Goal: Check status: Check status

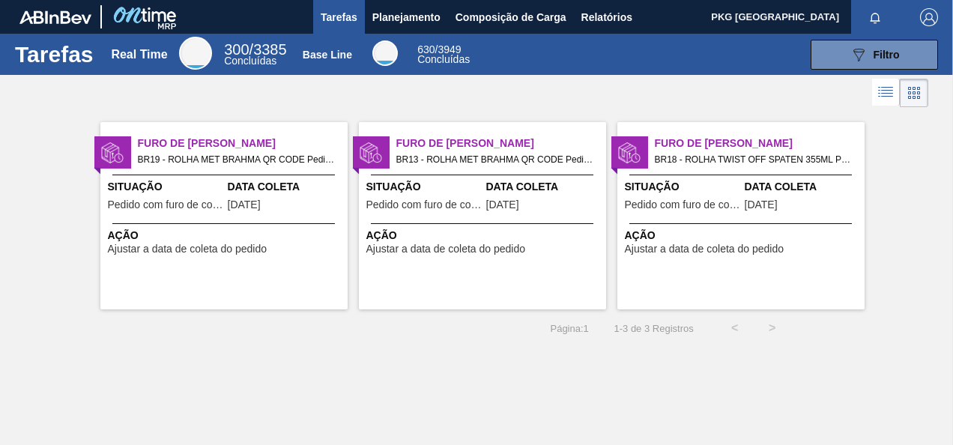
click at [267, 218] on div "Furo de Coleta BR19 - ROLHA MET BRAHMA QR CODE Pedido - 1947830 Situação Pedido…" at bounding box center [223, 215] width 247 height 187
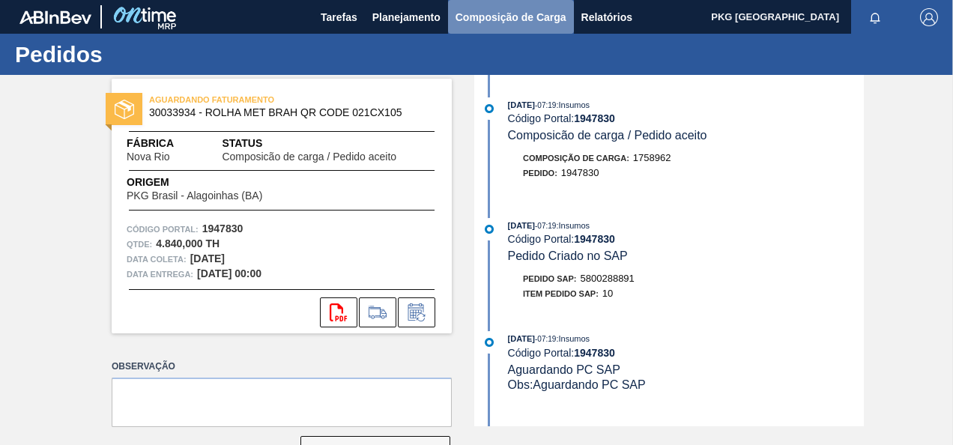
click at [484, 21] on span "Composição de Carga" at bounding box center [511, 17] width 111 height 18
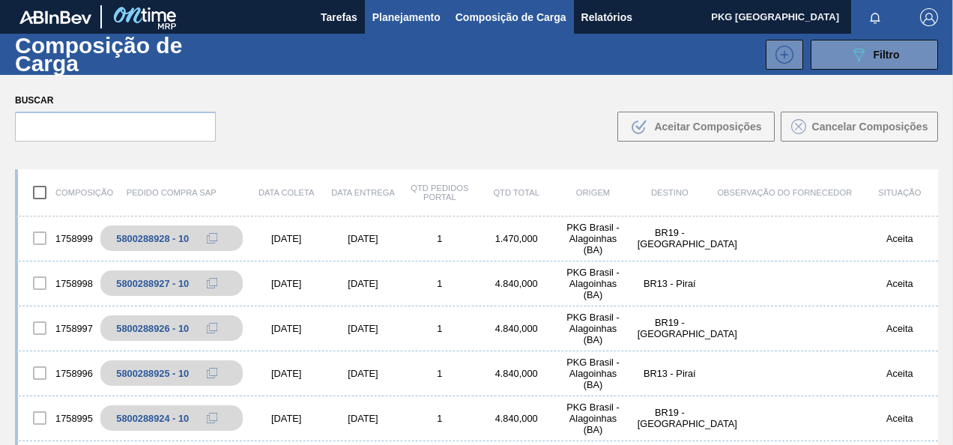
click at [419, 21] on span "Planejamento" at bounding box center [406, 17] width 68 height 18
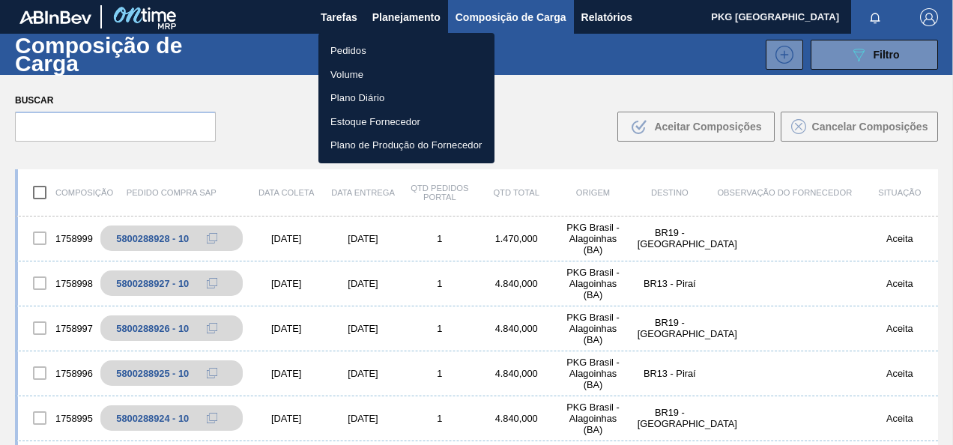
click at [349, 16] on div at bounding box center [476, 222] width 953 height 445
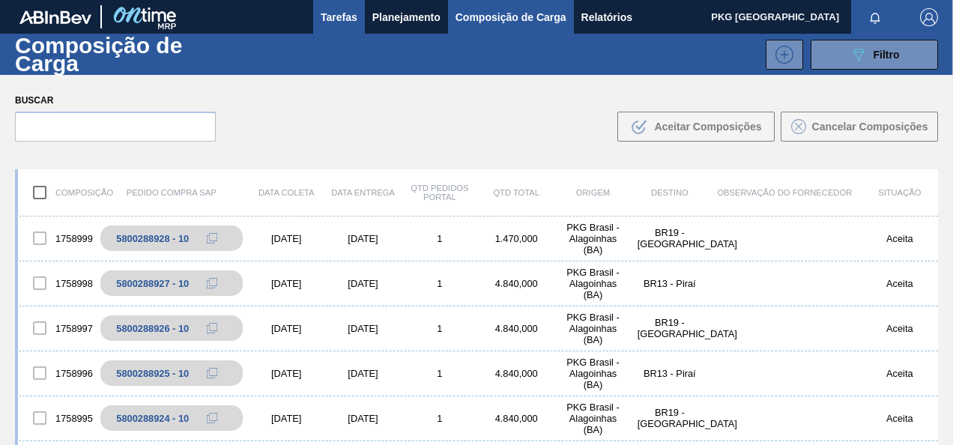
click at [349, 16] on span "Tarefas" at bounding box center [339, 17] width 37 height 18
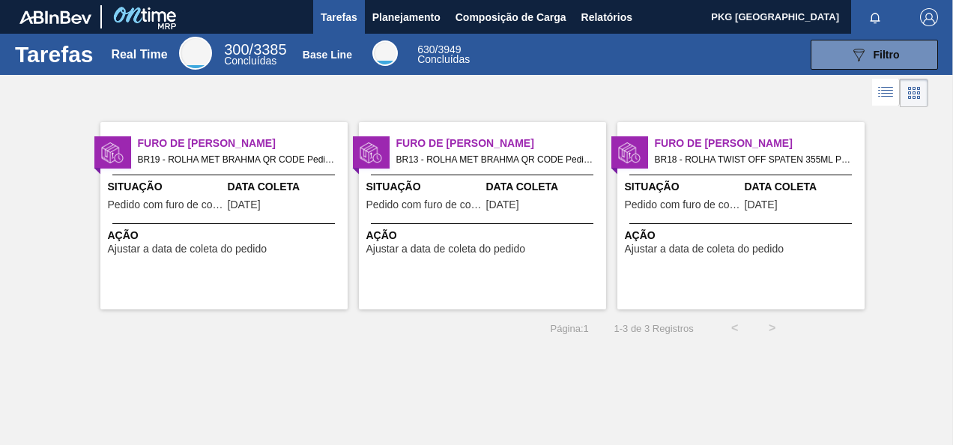
click at [468, 191] on span "Situação" at bounding box center [424, 187] width 116 height 16
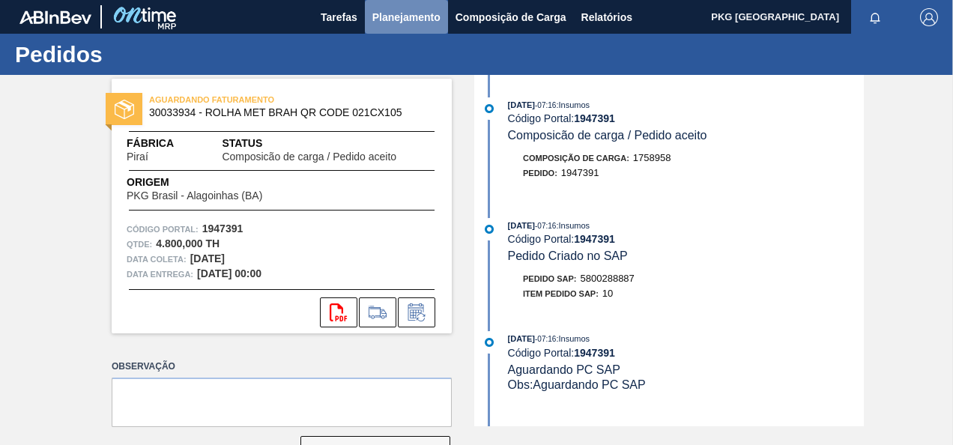
click at [373, 11] on span "Planejamento" at bounding box center [406, 17] width 68 height 18
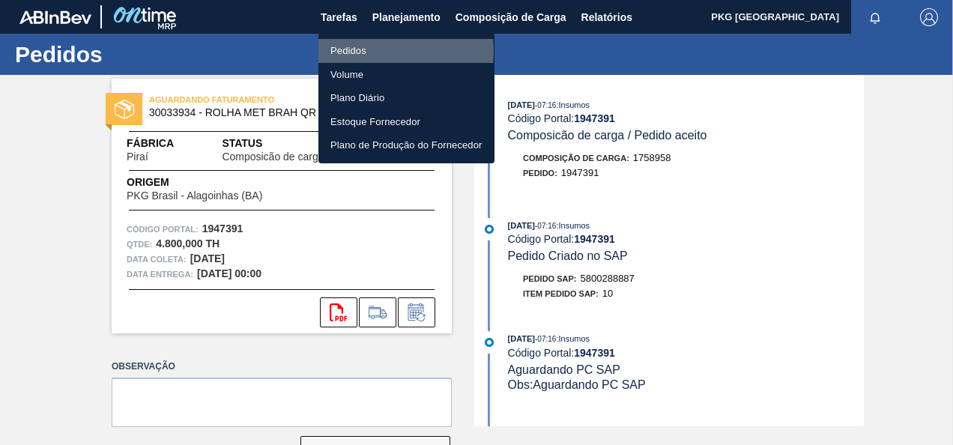
click at [354, 51] on li "Pedidos" at bounding box center [406, 51] width 176 height 24
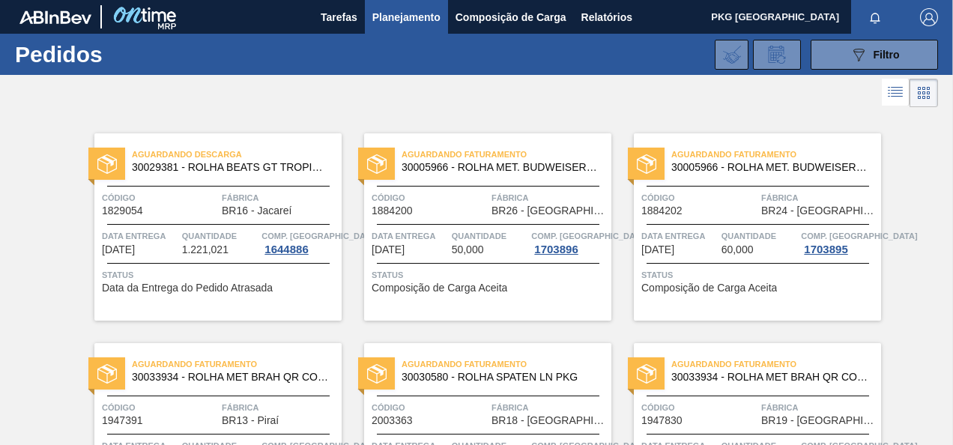
scroll to position [390, 0]
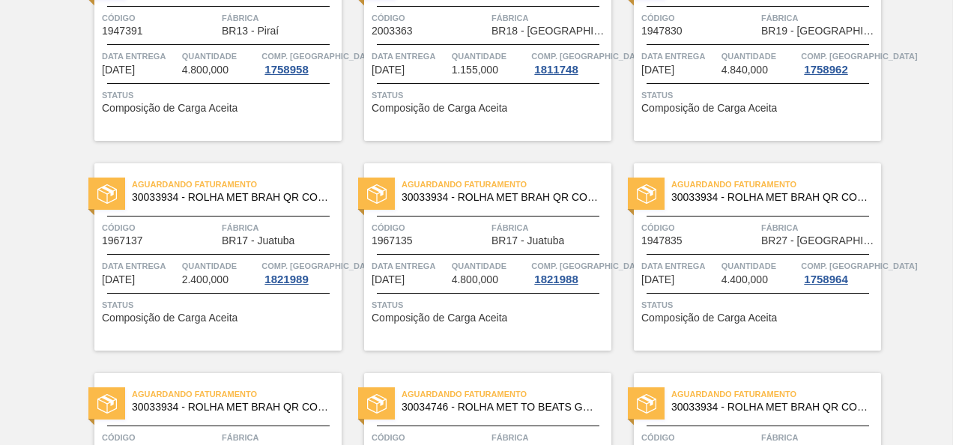
drag, startPoint x: 949, startPoint y: 67, endPoint x: 943, endPoint y: 93, distance: 26.9
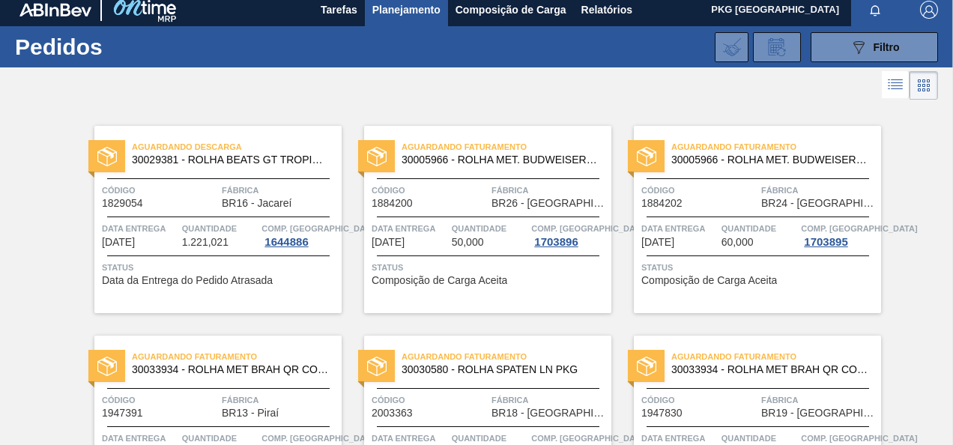
scroll to position [0, 0]
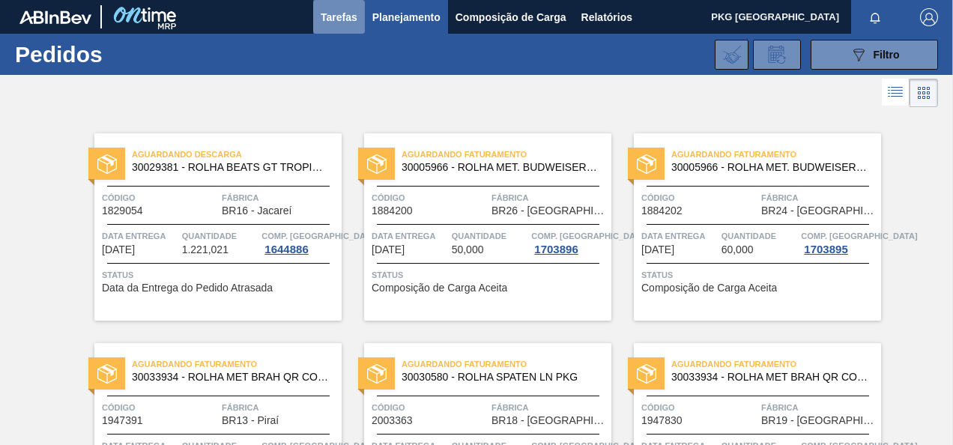
click at [341, 18] on span "Tarefas" at bounding box center [339, 17] width 37 height 18
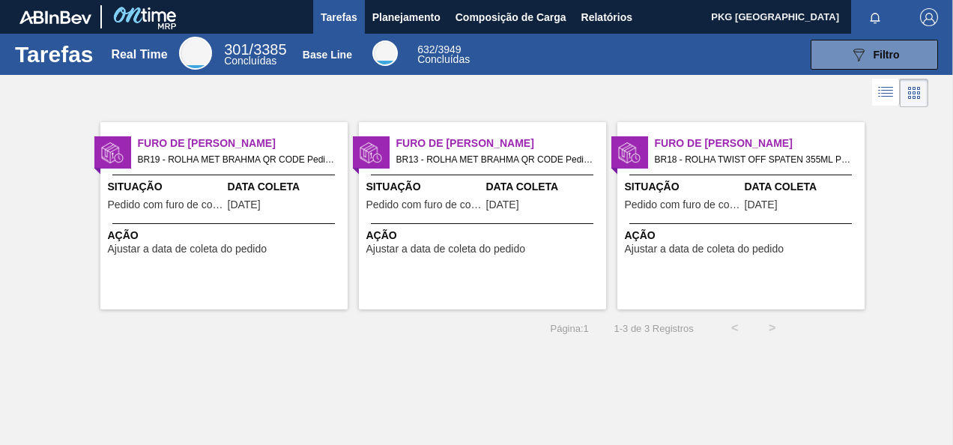
click at [228, 142] on span "Furo de [PERSON_NAME]" at bounding box center [243, 144] width 210 height 16
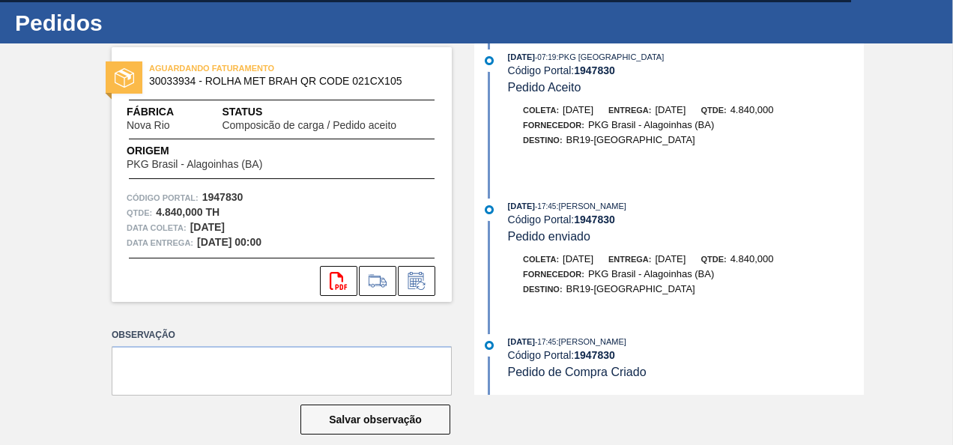
scroll to position [49, 0]
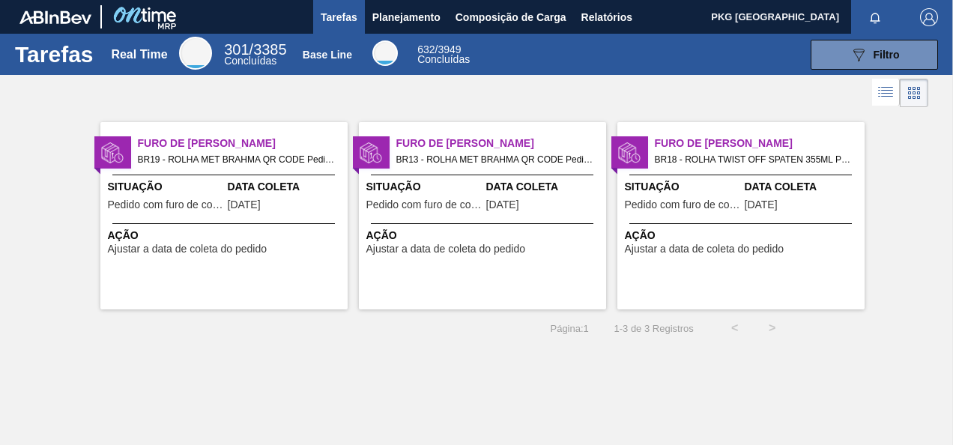
click at [447, 152] on span "BR13 - ROLHA MET BRAHMA QR CODE Pedido - 1947391" at bounding box center [495, 159] width 198 height 16
